Goal: Information Seeking & Learning: Find specific fact

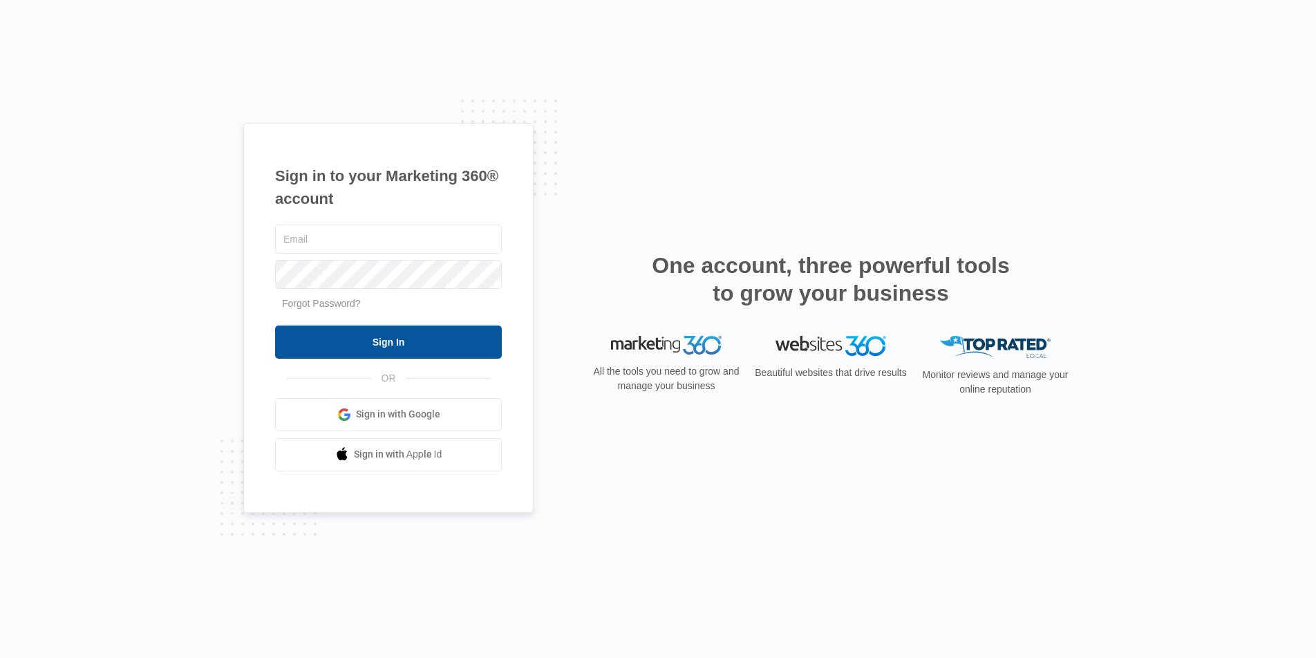
type input "[DOMAIN_NAME][EMAIL_ADDRESS][DOMAIN_NAME]"
click at [417, 351] on input "Sign In" at bounding box center [388, 342] width 227 height 33
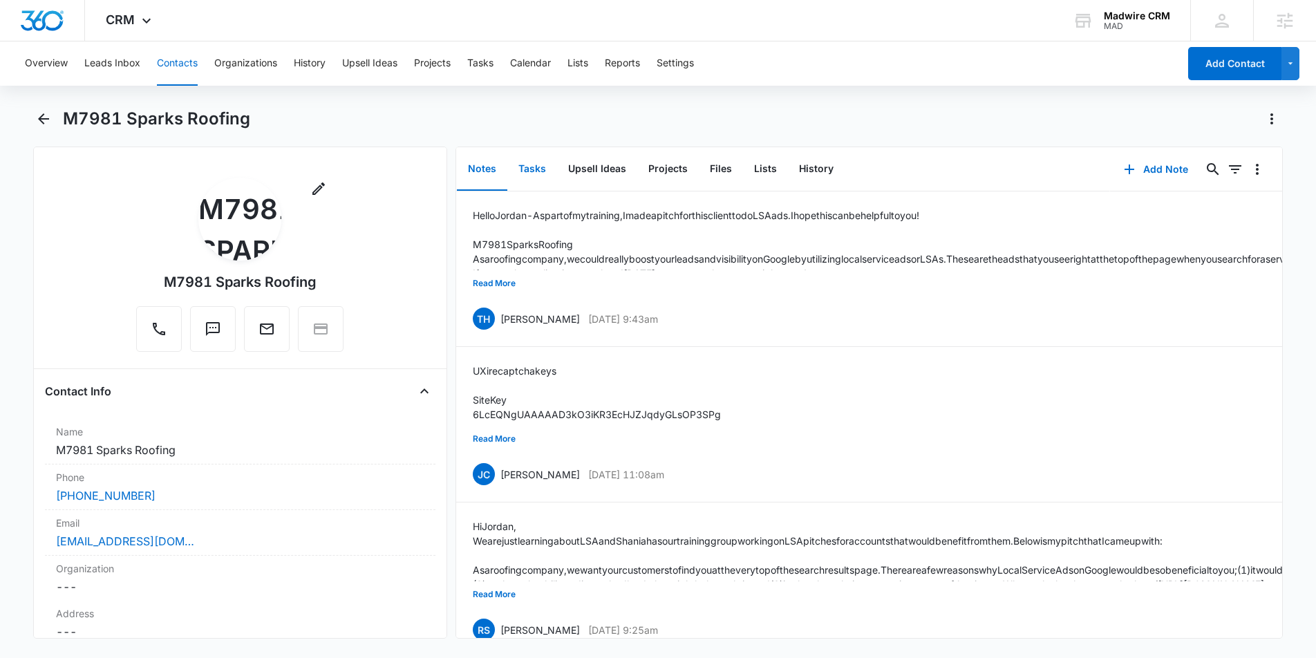
click at [525, 168] on button "Tasks" at bounding box center [532, 169] width 50 height 43
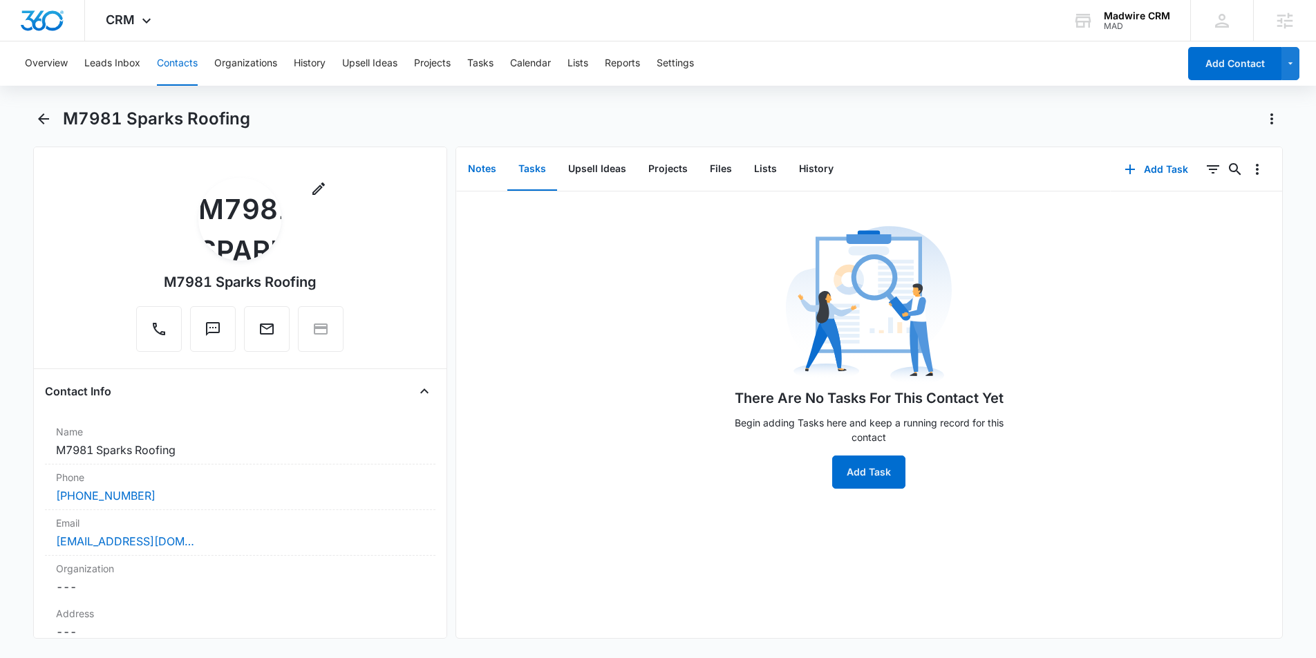
click at [476, 165] on button "Notes" at bounding box center [482, 169] width 50 height 43
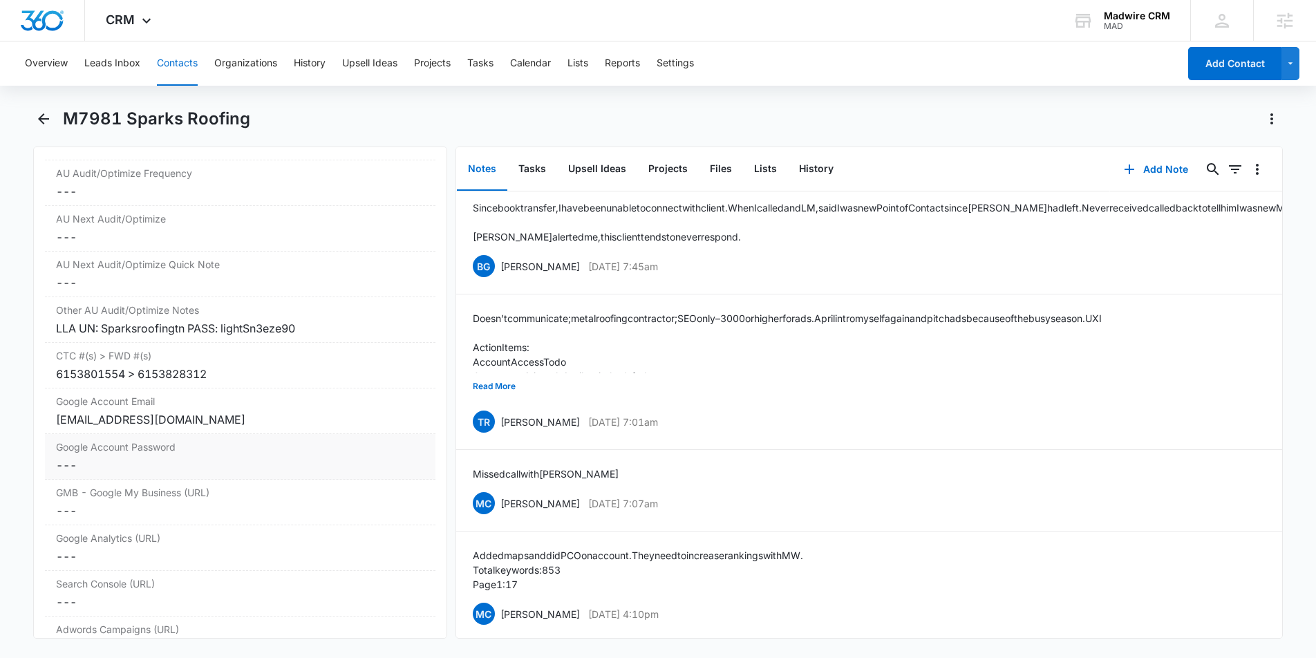
scroll to position [4540, 0]
click at [169, 321] on div "LLA UN: Sparksroofingtn PASS: lightSn3eze90" at bounding box center [240, 329] width 369 height 17
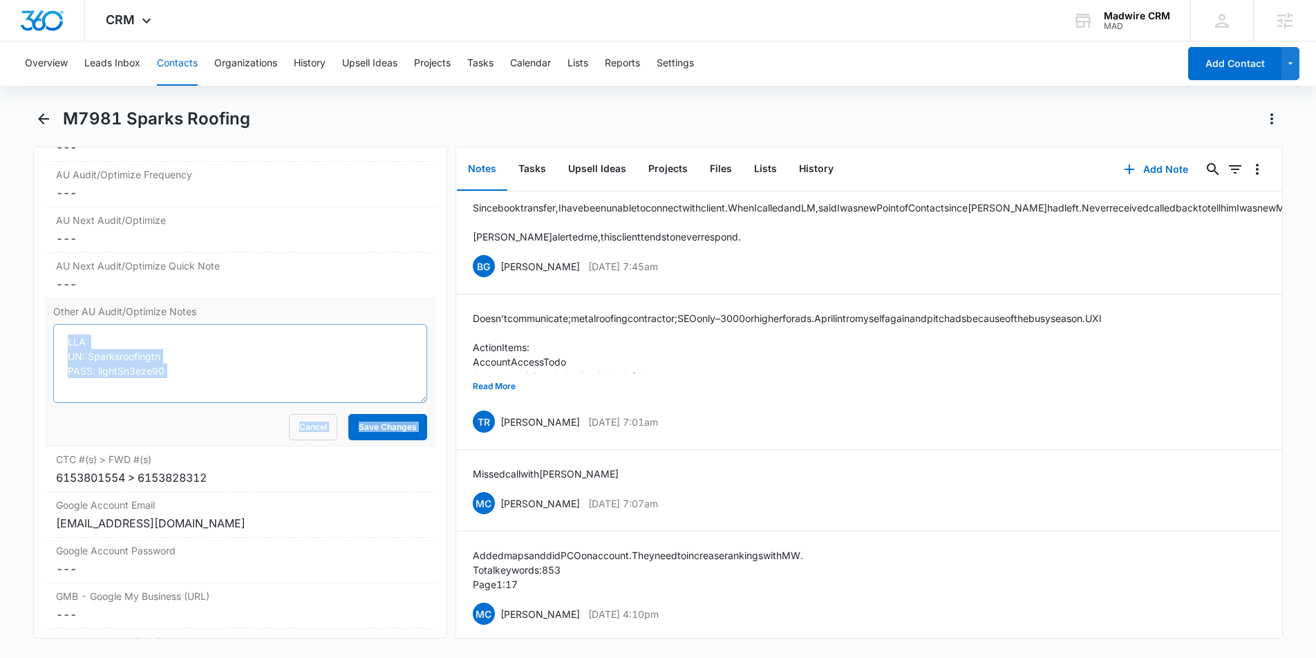
click at [187, 358] on textarea "LLA UN: Sparksroofingtn PASS: lightSn3eze90" at bounding box center [240, 363] width 374 height 79
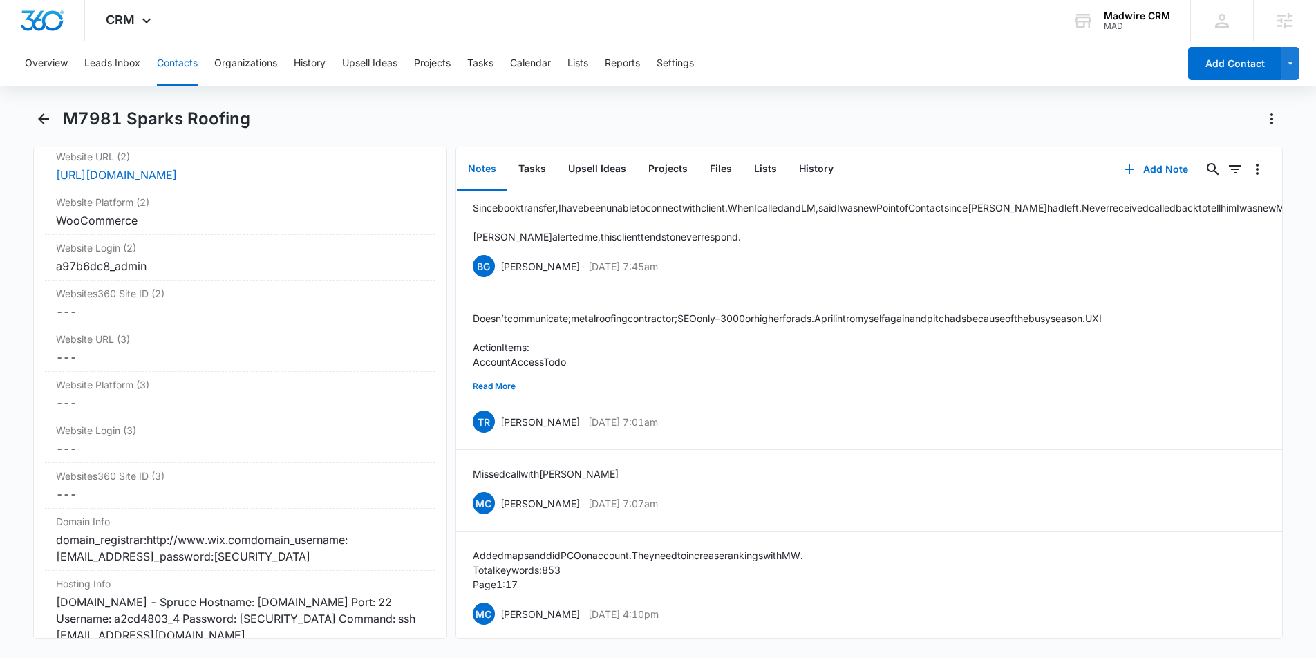
scroll to position [5680, 0]
click at [310, 530] on div "domain_registrar:http://www.wix.comdomain_username:[EMAIL_ADDRESS]_password:[SE…" at bounding box center [240, 546] width 369 height 33
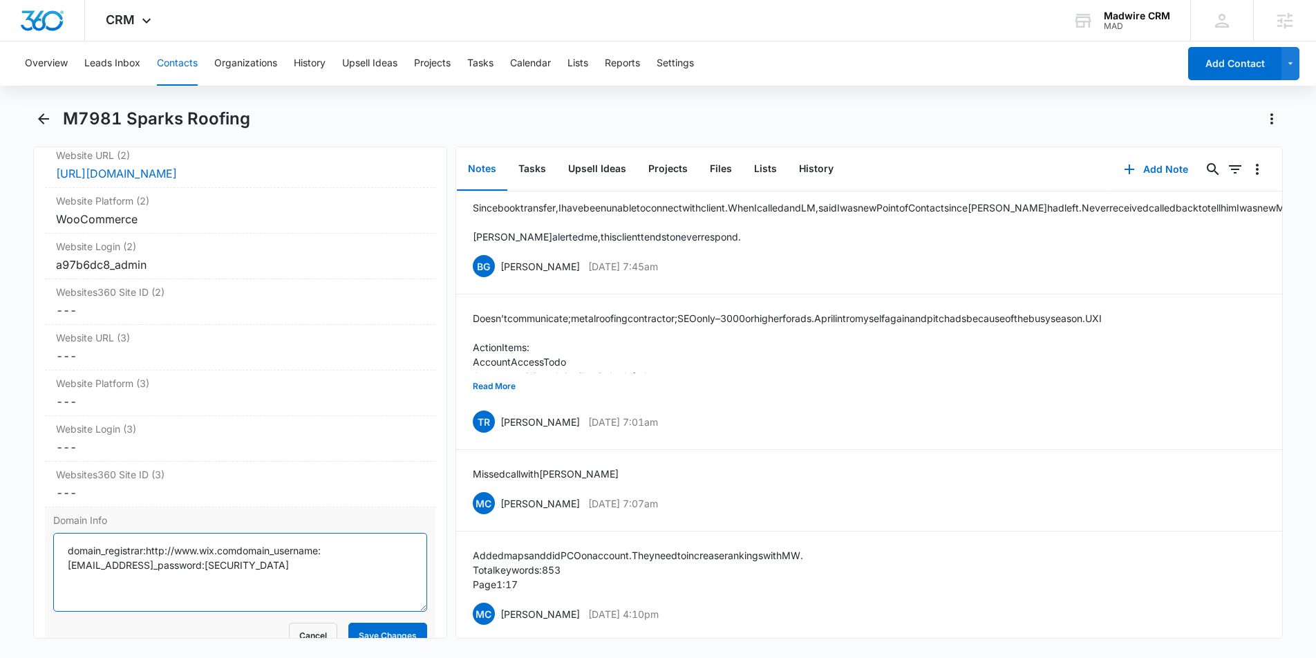
drag, startPoint x: 328, startPoint y: 538, endPoint x: 116, endPoint y: 549, distance: 211.9
click at [104, 550] on textarea "domain_registrar:http://www.wix.comdomain_username:[EMAIL_ADDRESS]_password:[SE…" at bounding box center [240, 572] width 374 height 79
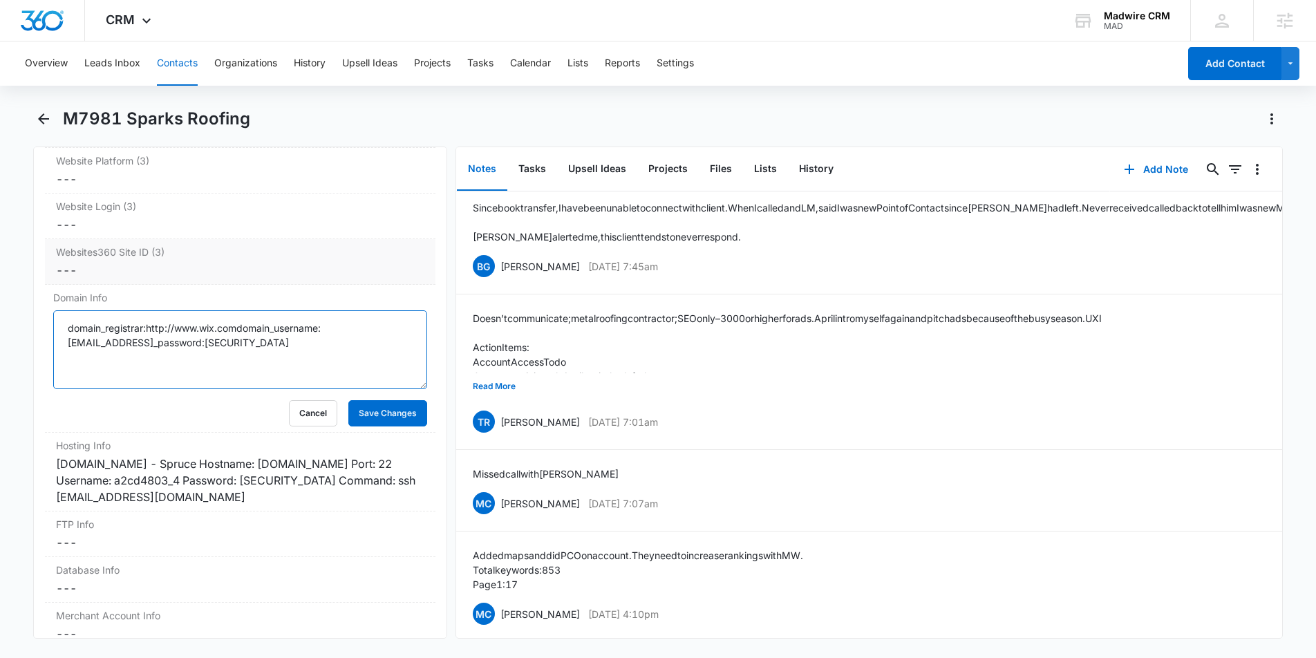
scroll to position [5904, 0]
drag, startPoint x: 202, startPoint y: 467, endPoint x: 153, endPoint y: 469, distance: 48.4
click at [132, 470] on div "[DOMAIN_NAME] - Spruce Hostname: [DOMAIN_NAME] Port: 22 Username: a2cd4803_4 Pa…" at bounding box center [240, 480] width 369 height 50
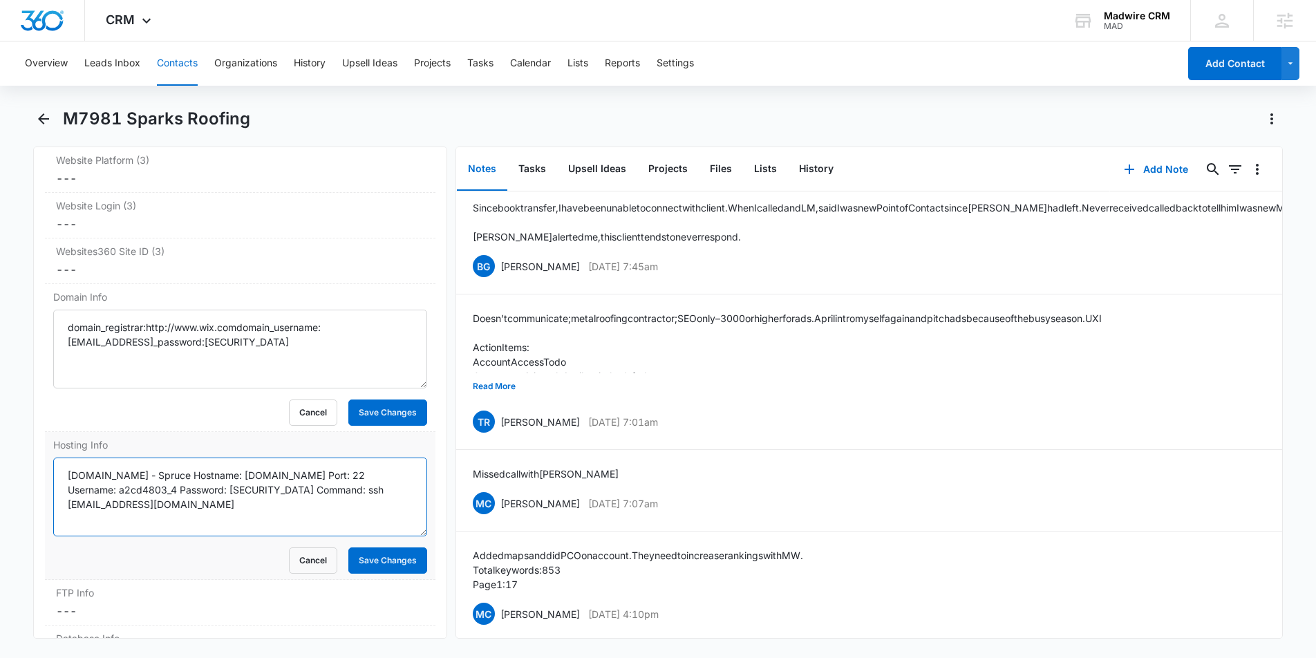
drag, startPoint x: 178, startPoint y: 475, endPoint x: 121, endPoint y: 478, distance: 57.5
click at [121, 478] on textarea "[DOMAIN_NAME] - Spruce Hostname: [DOMAIN_NAME] Port: 22 Username: a2cd4803_4 Pa…" at bounding box center [240, 497] width 374 height 79
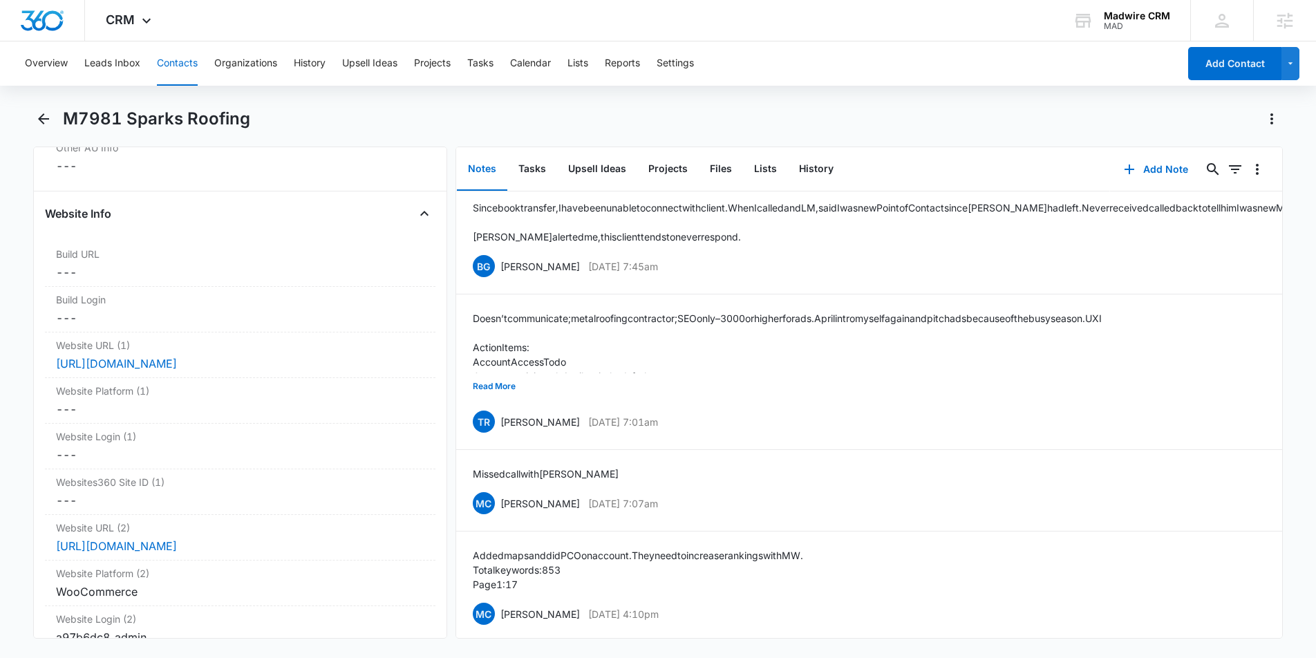
scroll to position [5111, 0]
